Goal: Task Accomplishment & Management: Complete application form

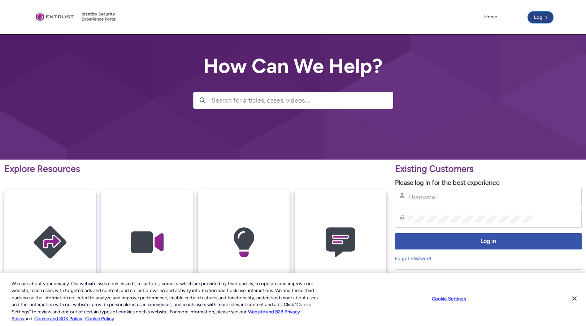
click at [544, 20] on button "Log in" at bounding box center [540, 18] width 25 height 12
click at [578, 303] on button "Close" at bounding box center [574, 299] width 16 height 16
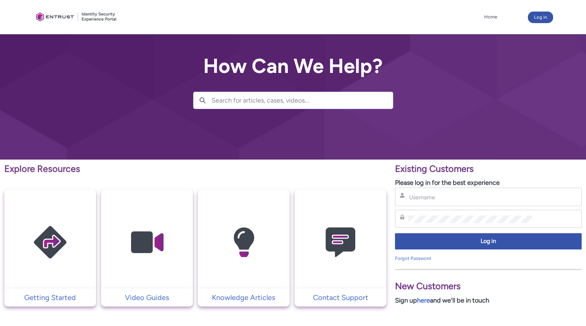
click at [346, 267] on img at bounding box center [340, 243] width 69 height 78
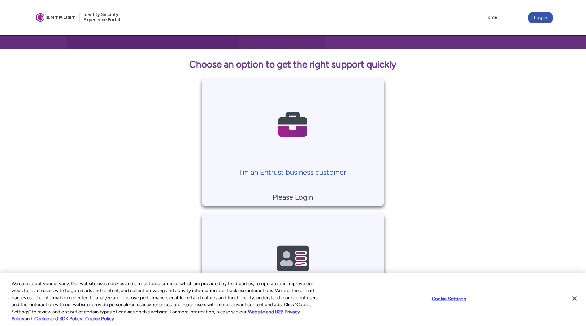
scroll to position [178, 0]
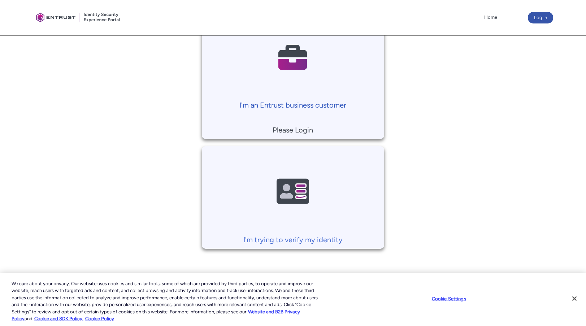
click at [307, 84] on img at bounding box center [292, 57] width 69 height 78
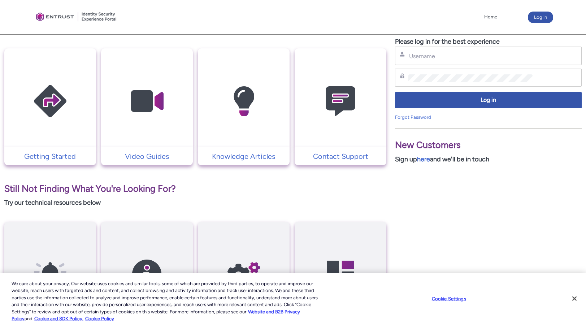
scroll to position [154, 0]
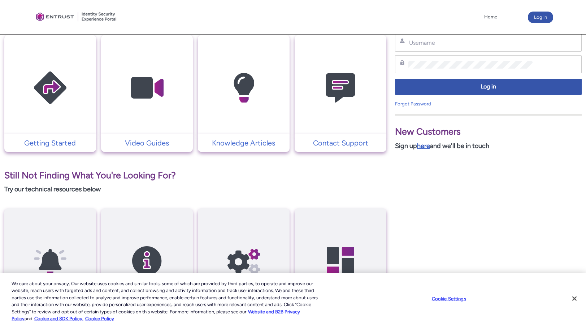
click at [425, 147] on link "here" at bounding box center [423, 146] width 13 height 8
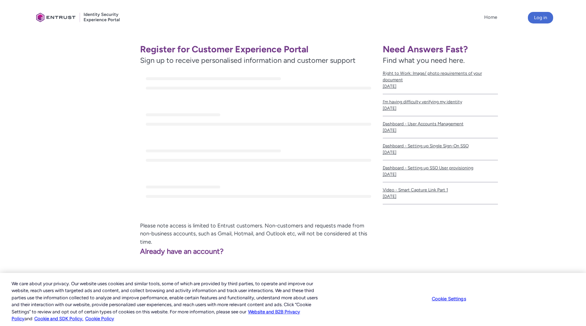
scroll to position [109, 0]
